Goal: Task Accomplishment & Management: Manage account settings

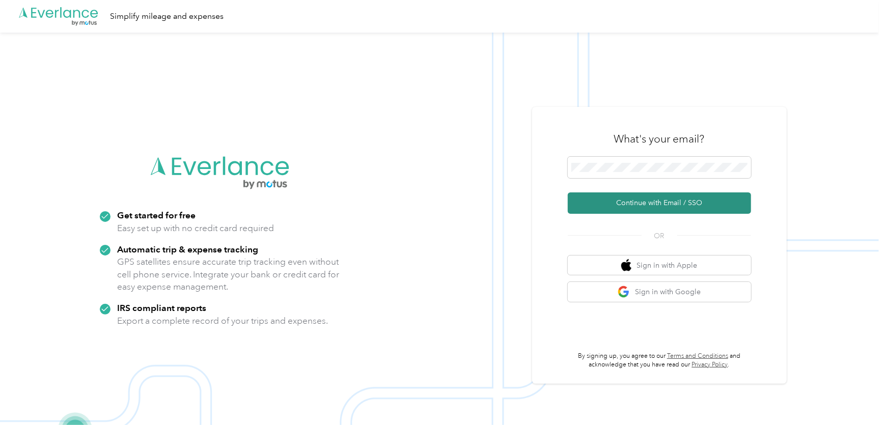
click at [573, 208] on button "Continue with Email / SSO" at bounding box center [659, 203] width 183 height 21
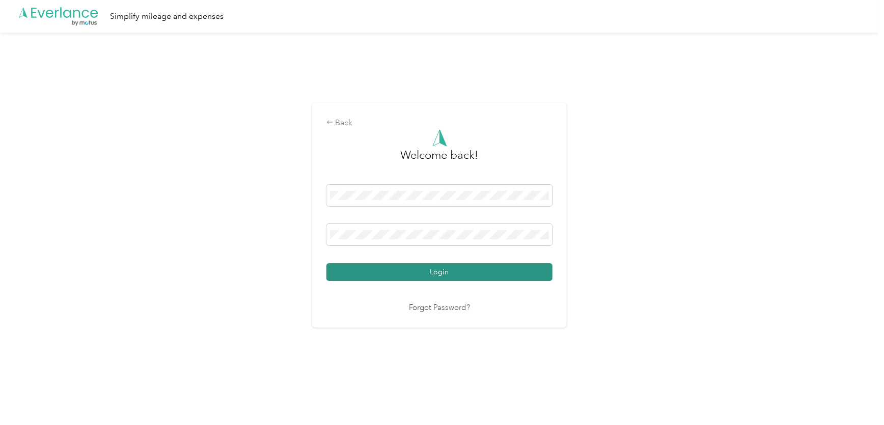
click at [458, 270] on button "Login" at bounding box center [439, 272] width 226 height 18
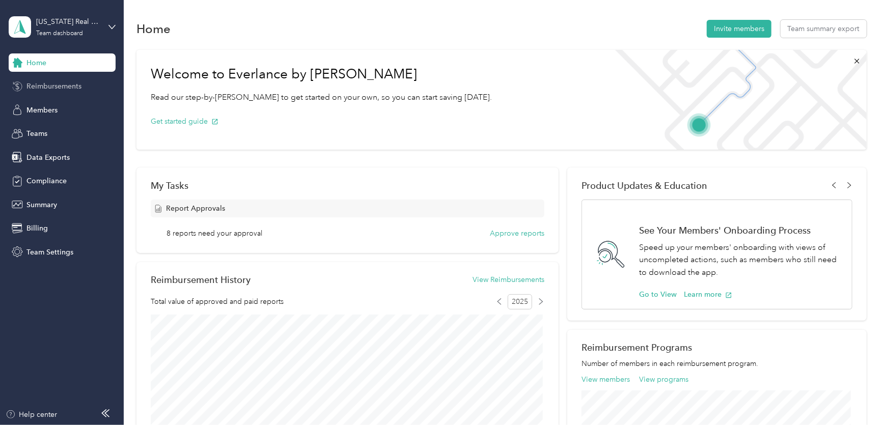
click at [58, 92] on div "Reimbursements" at bounding box center [62, 86] width 107 height 18
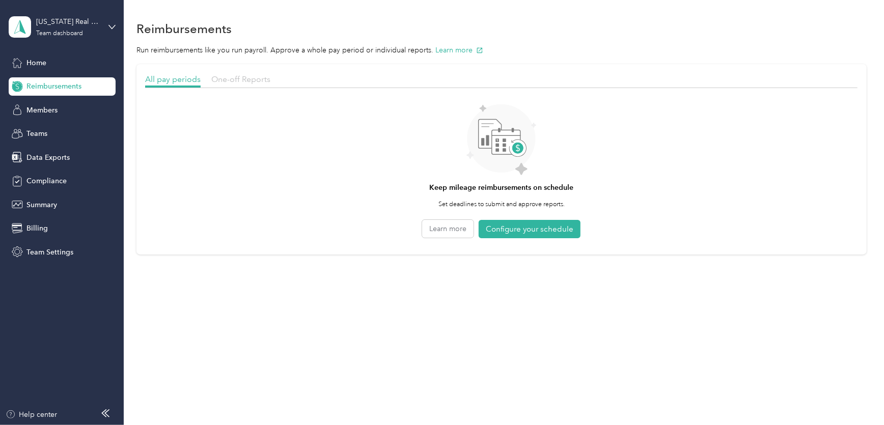
click at [251, 77] on span "One-off Reports" at bounding box center [240, 79] width 59 height 10
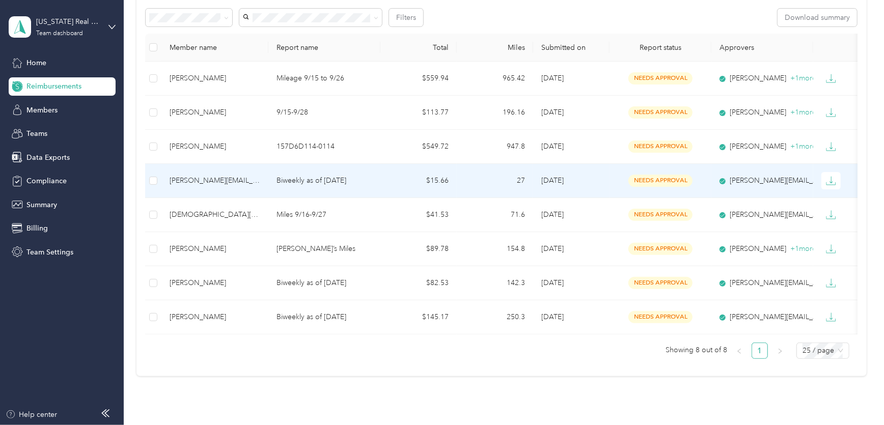
scroll to position [92, 0]
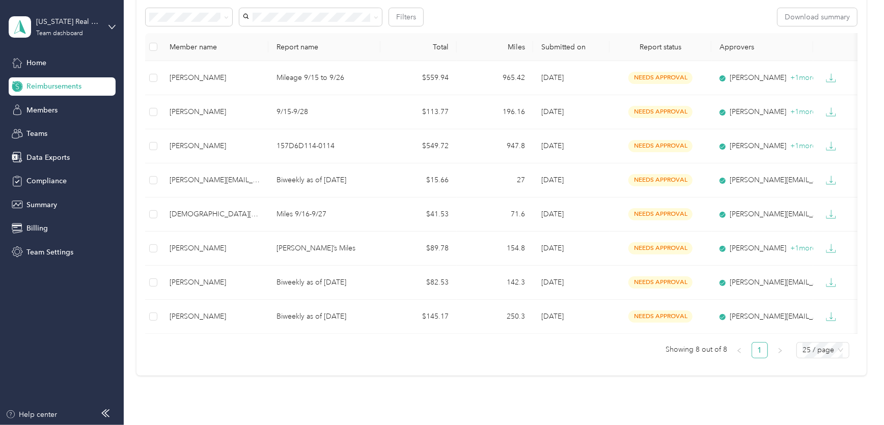
click at [158, 46] on th at bounding box center [153, 47] width 16 height 28
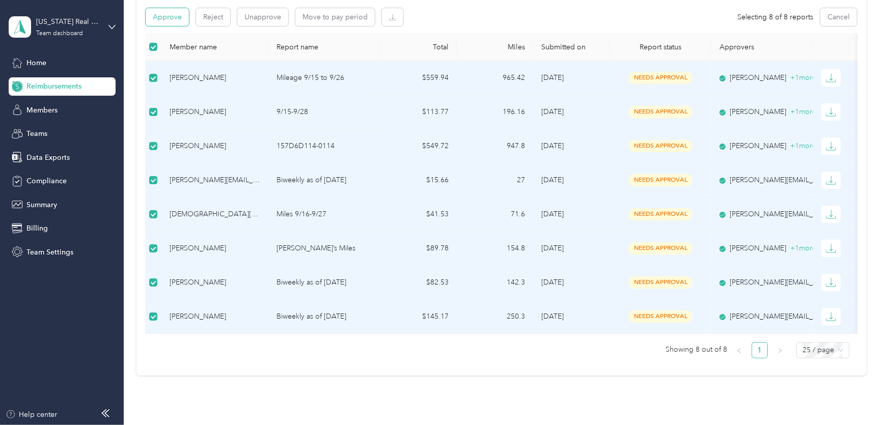
click at [173, 20] on button "Approve" at bounding box center [167, 17] width 43 height 18
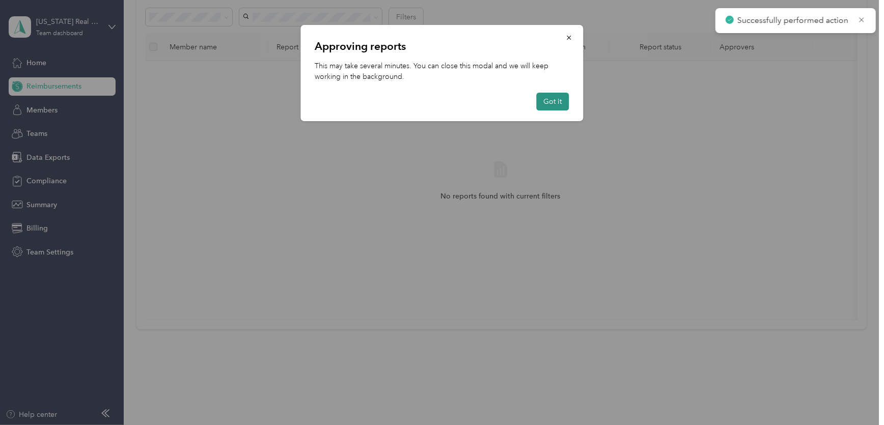
click at [556, 101] on button "Got it" at bounding box center [553, 102] width 33 height 18
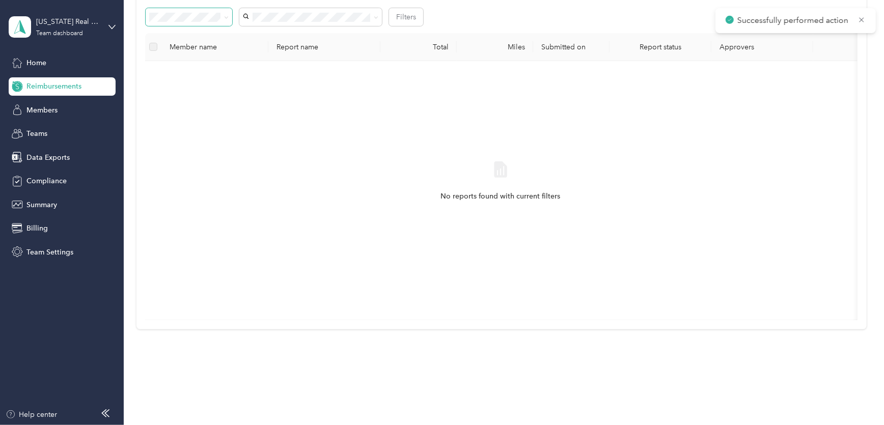
click at [225, 18] on icon at bounding box center [226, 17] width 5 height 5
click at [196, 72] on div "Needs payment" at bounding box center [189, 71] width 72 height 11
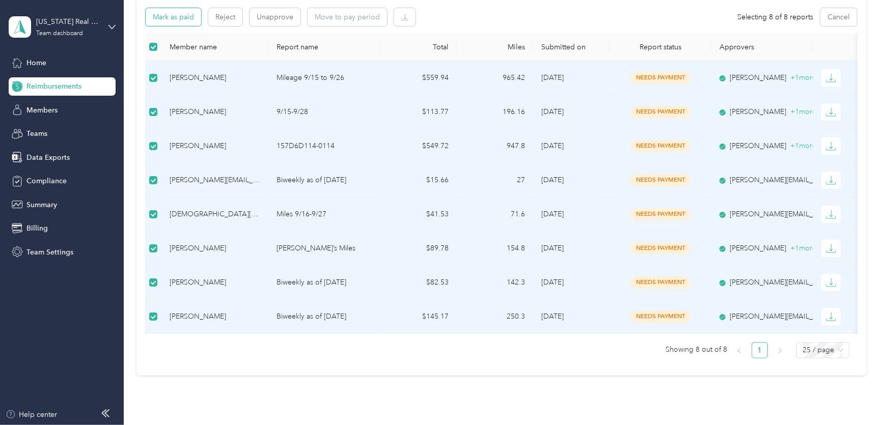
click at [152, 16] on button "Mark as paid" at bounding box center [174, 17] width 56 height 18
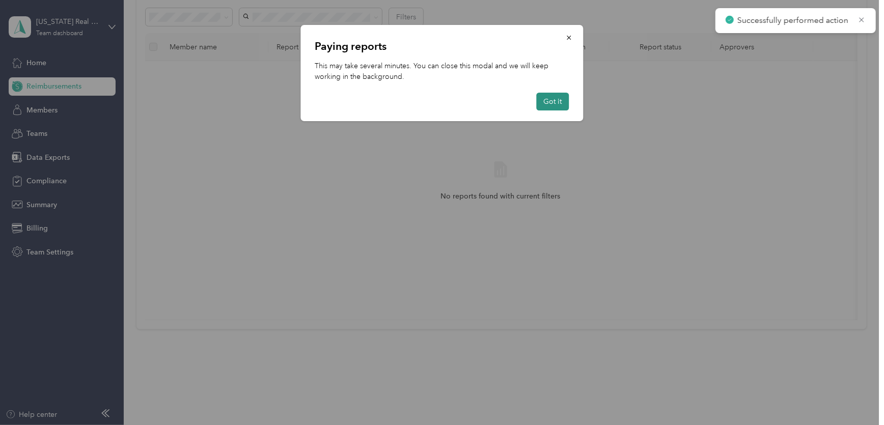
click at [545, 101] on button "Got it" at bounding box center [553, 102] width 33 height 18
